Goal: Check status: Check status

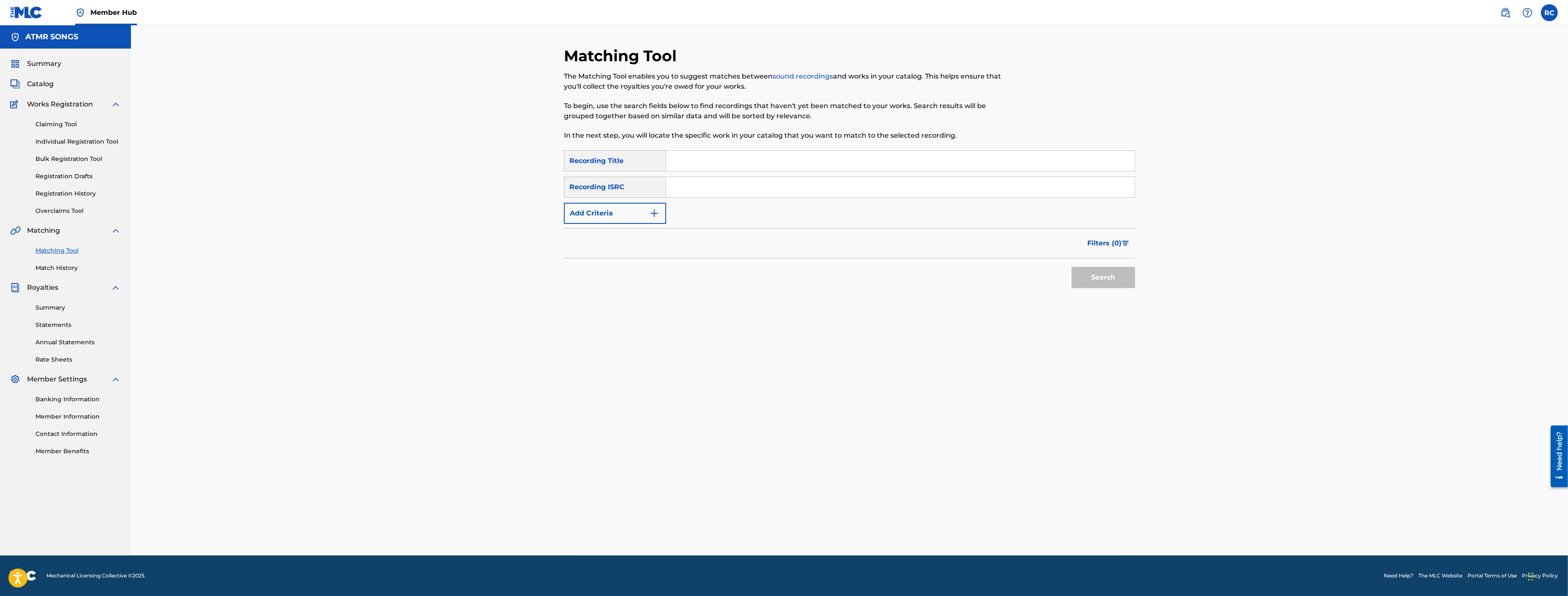
click at [718, 161] on input "Search Form" at bounding box center [900, 160] width 468 height 20
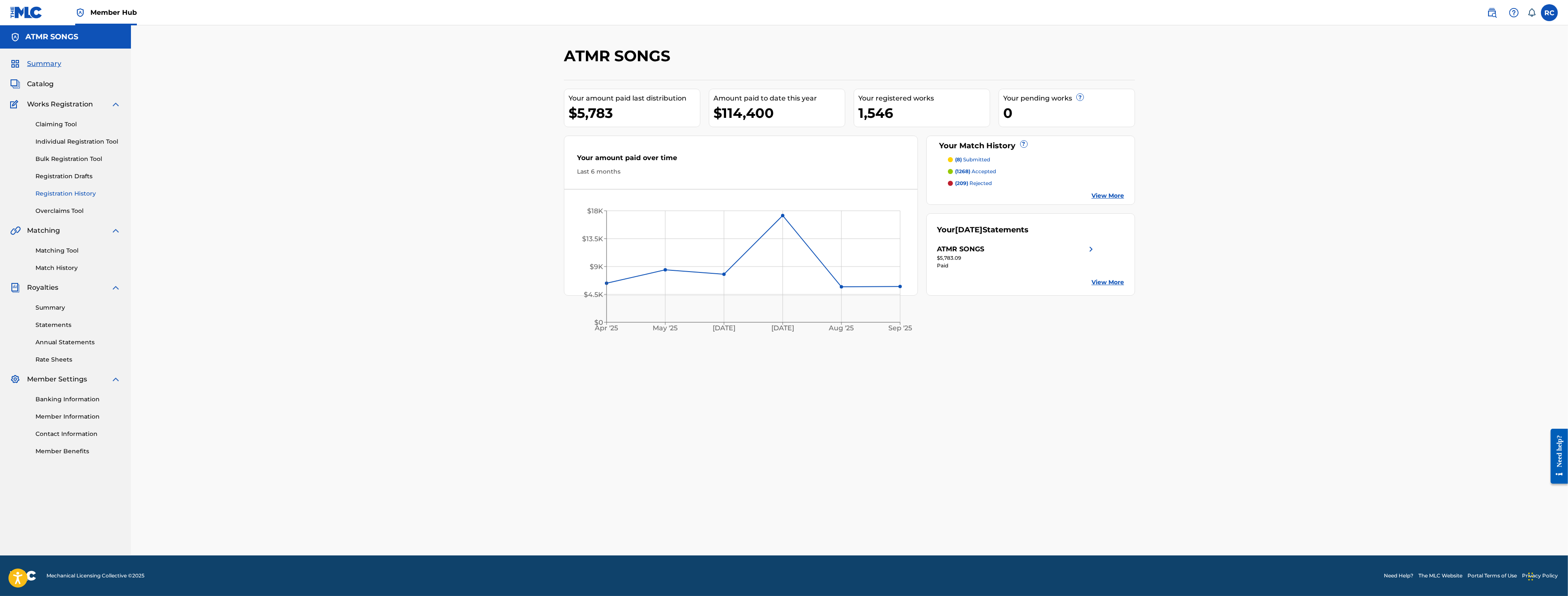
click at [66, 193] on link "Registration History" at bounding box center [78, 193] width 85 height 9
